Goal: Check status: Check status

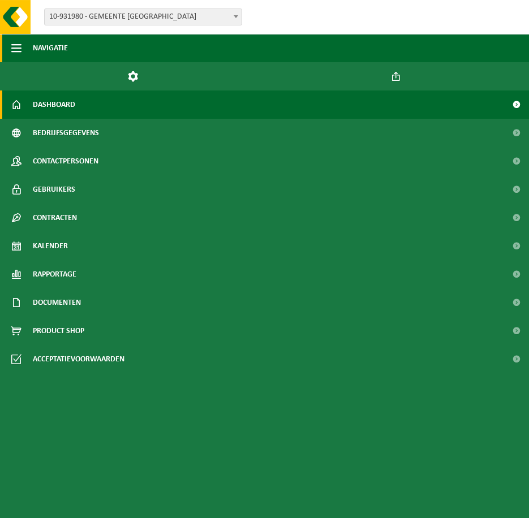
click at [0, 44] on button "Navigatie" at bounding box center [264, 48] width 529 height 28
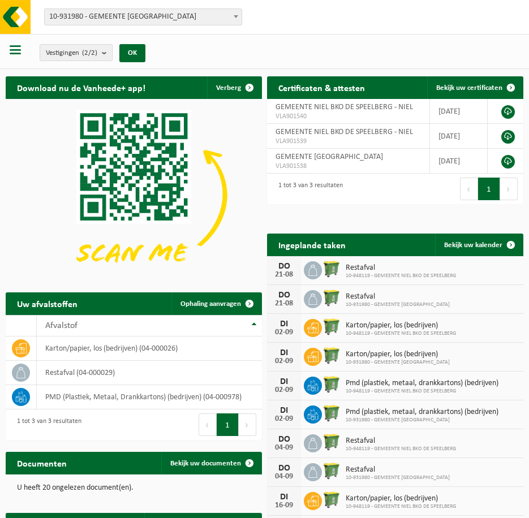
click at [0, 43] on button "Navigatie" at bounding box center [0, 48] width 0 height 28
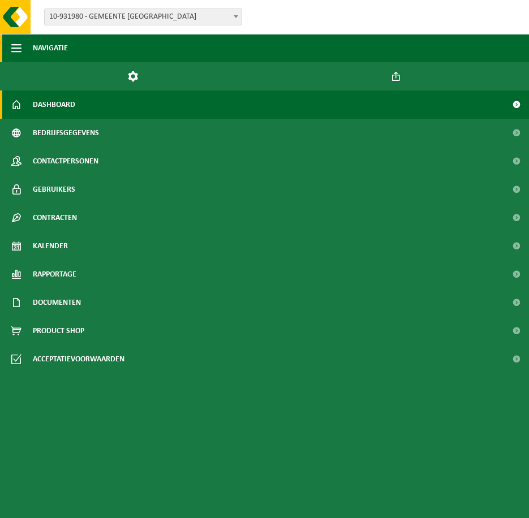
click at [8, 43] on button "Navigatie" at bounding box center [264, 48] width 529 height 28
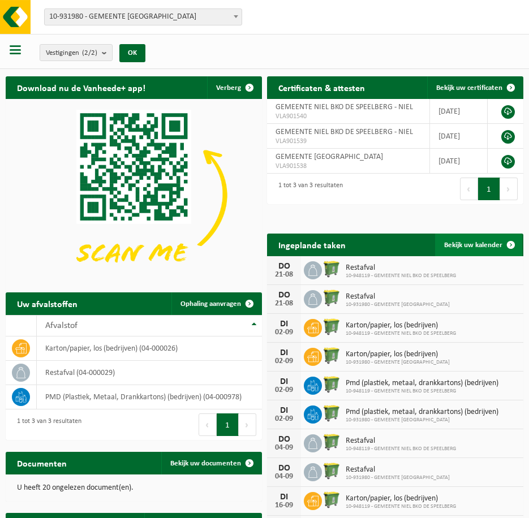
click at [482, 245] on span "Bekijk uw kalender" at bounding box center [473, 245] width 58 height 7
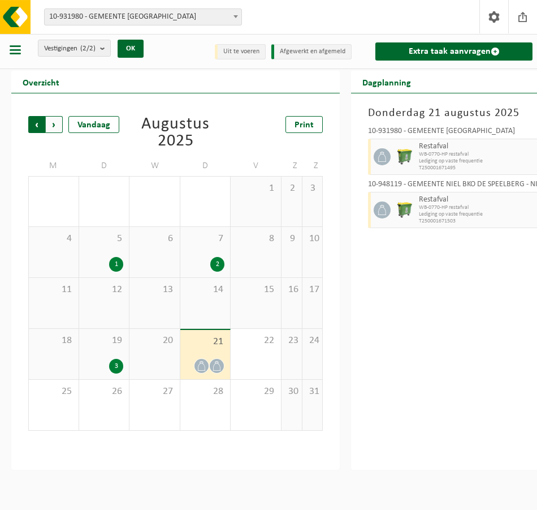
click at [62, 126] on span "Volgende" at bounding box center [54, 124] width 17 height 17
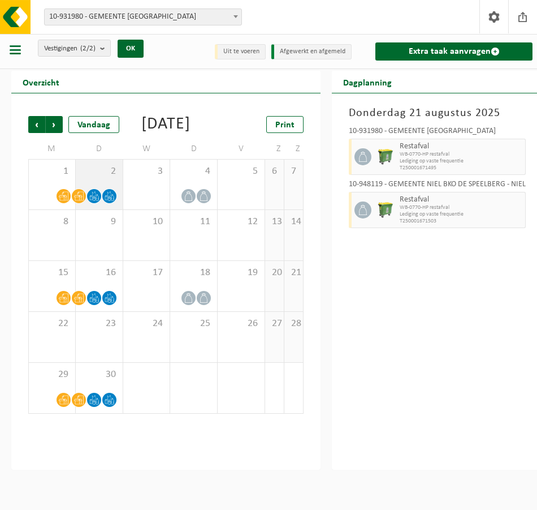
click at [98, 204] on div at bounding box center [94, 195] width 15 height 15
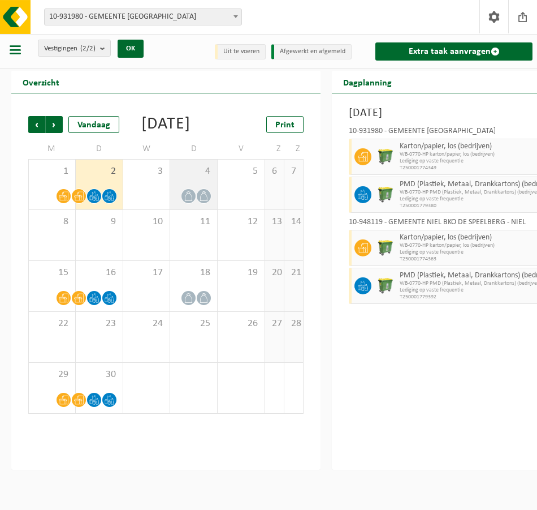
click at [217, 196] on div "4" at bounding box center [193, 184] width 47 height 50
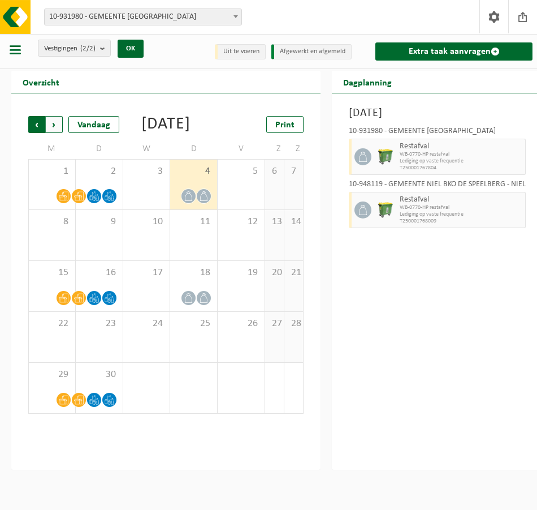
click at [62, 127] on span "Volgende" at bounding box center [54, 124] width 17 height 17
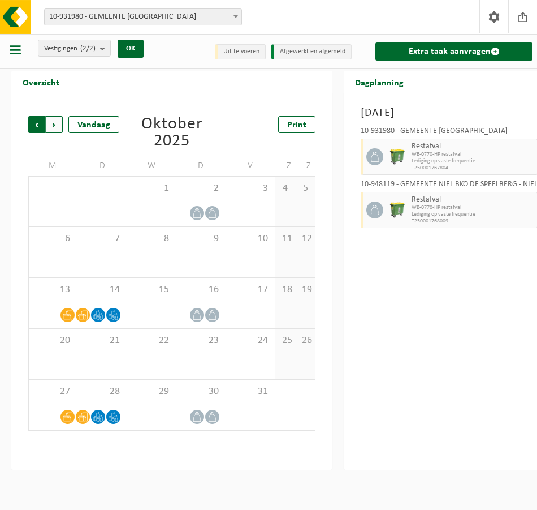
click at [60, 126] on span "Volgende" at bounding box center [54, 124] width 17 height 17
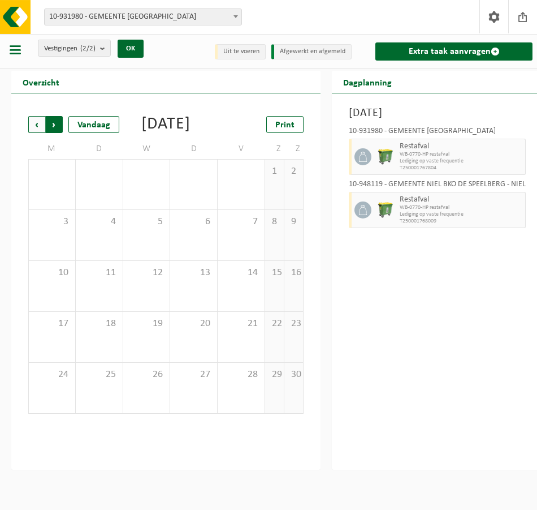
click at [36, 123] on span "Vorige" at bounding box center [36, 124] width 17 height 17
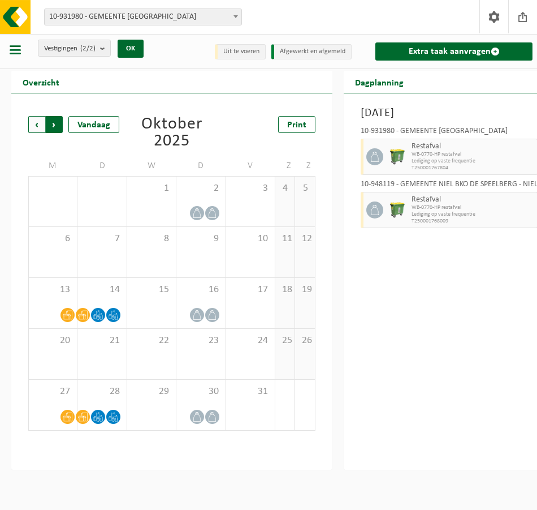
click at [35, 124] on span "Vorige" at bounding box center [36, 124] width 17 height 17
